Goal: Task Accomplishment & Management: Manage account settings

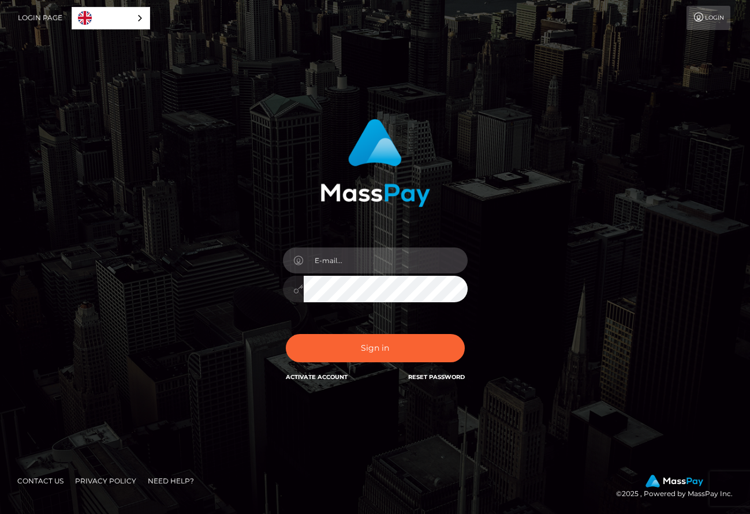
click at [315, 268] on input "email" at bounding box center [386, 261] width 164 height 26
type input "[EMAIL_ADDRESS][DOMAIN_NAME]"
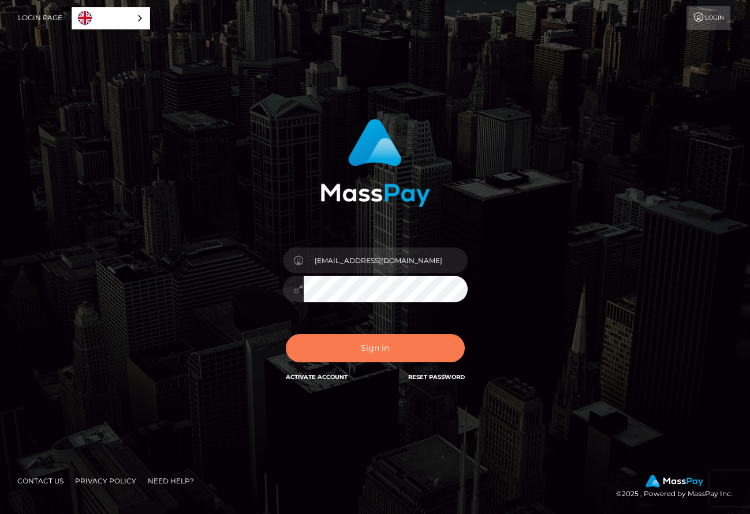
click at [360, 351] on button "Sign in" at bounding box center [375, 348] width 179 height 28
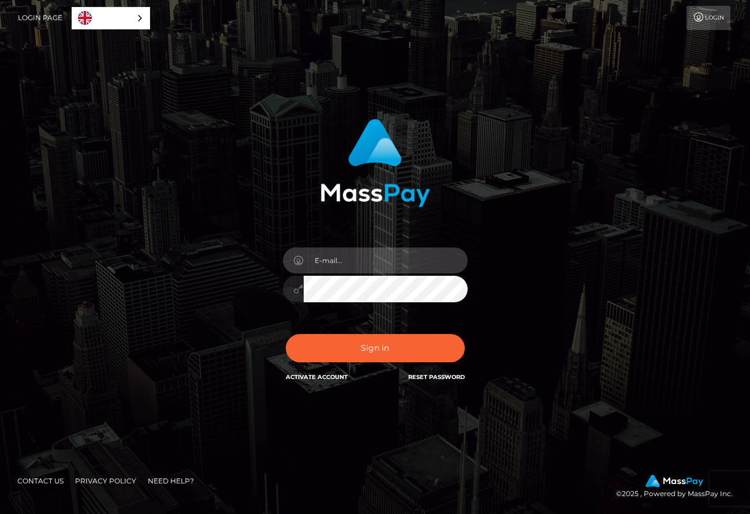
click at [323, 268] on input "email" at bounding box center [386, 261] width 164 height 26
type input "[EMAIL_ADDRESS][DOMAIN_NAME]"
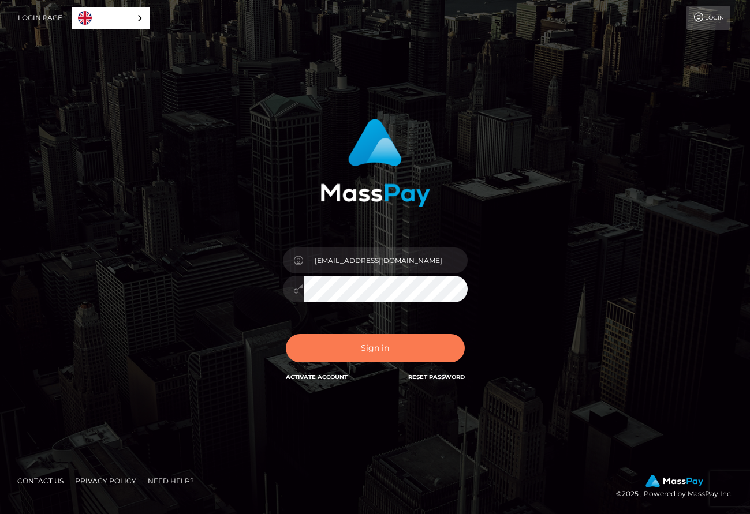
click at [341, 357] on button "Sign in" at bounding box center [375, 348] width 179 height 28
